Goal: Transaction & Acquisition: Purchase product/service

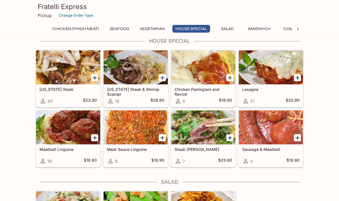
scroll to position [614, 0]
click at [229, 77] on icon "Add Chicken Parmigiani and Ravioli" at bounding box center [229, 78] width 7 height 7
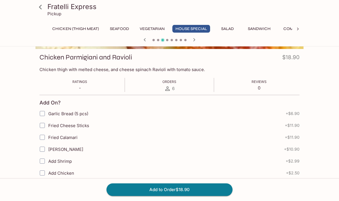
scroll to position [91, 0]
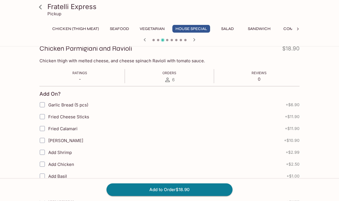
click at [42, 103] on input "Garlic Bread (5 pcs)" at bounding box center [42, 105] width 11 height 11
checkbox input "true"
click at [42, 120] on input "Fried Cheese Sticks" at bounding box center [42, 116] width 11 height 11
checkbox input "true"
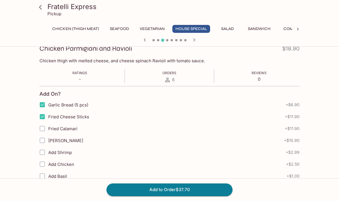
click at [123, 196] on button "Add to Order $37.70" at bounding box center [169, 190] width 126 height 12
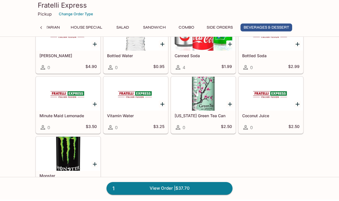
scroll to position [1375, 0]
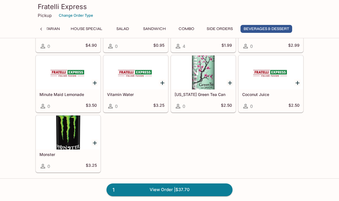
click at [126, 189] on link "1 View Order | $37.70" at bounding box center [169, 190] width 126 height 12
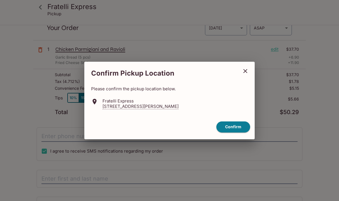
click at [227, 128] on button "Confirm" at bounding box center [233, 127] width 34 height 11
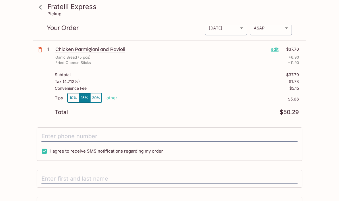
click at [71, 99] on button "10%" at bounding box center [72, 97] width 11 height 9
